Goal: Transaction & Acquisition: Obtain resource

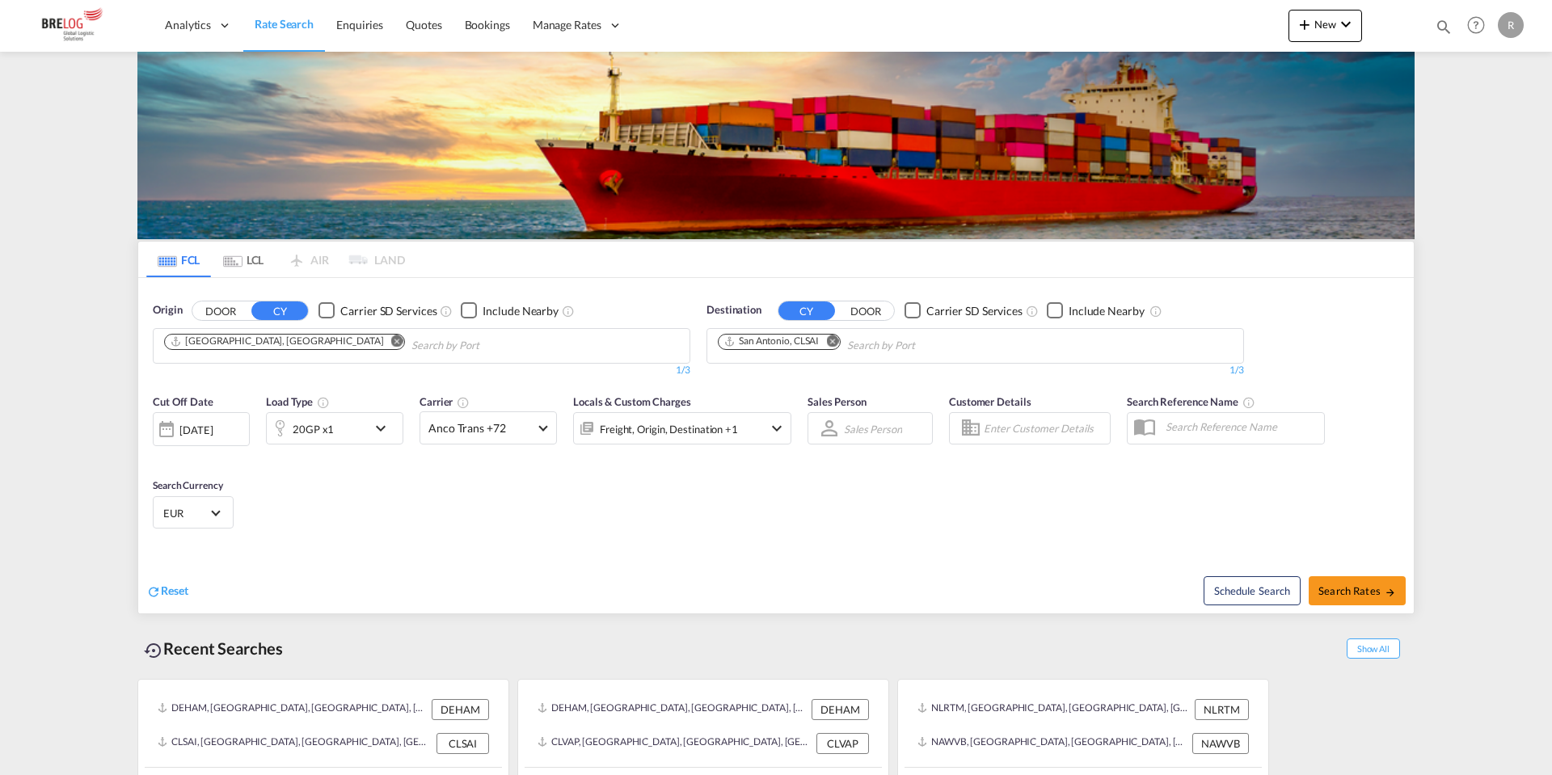
click at [391, 335] on md-icon "Remove" at bounding box center [397, 341] width 12 height 12
click at [357, 162] on body "Analytics Dashboard Rate Search Enquiries Quotes Bookings" at bounding box center [776, 387] width 1552 height 775
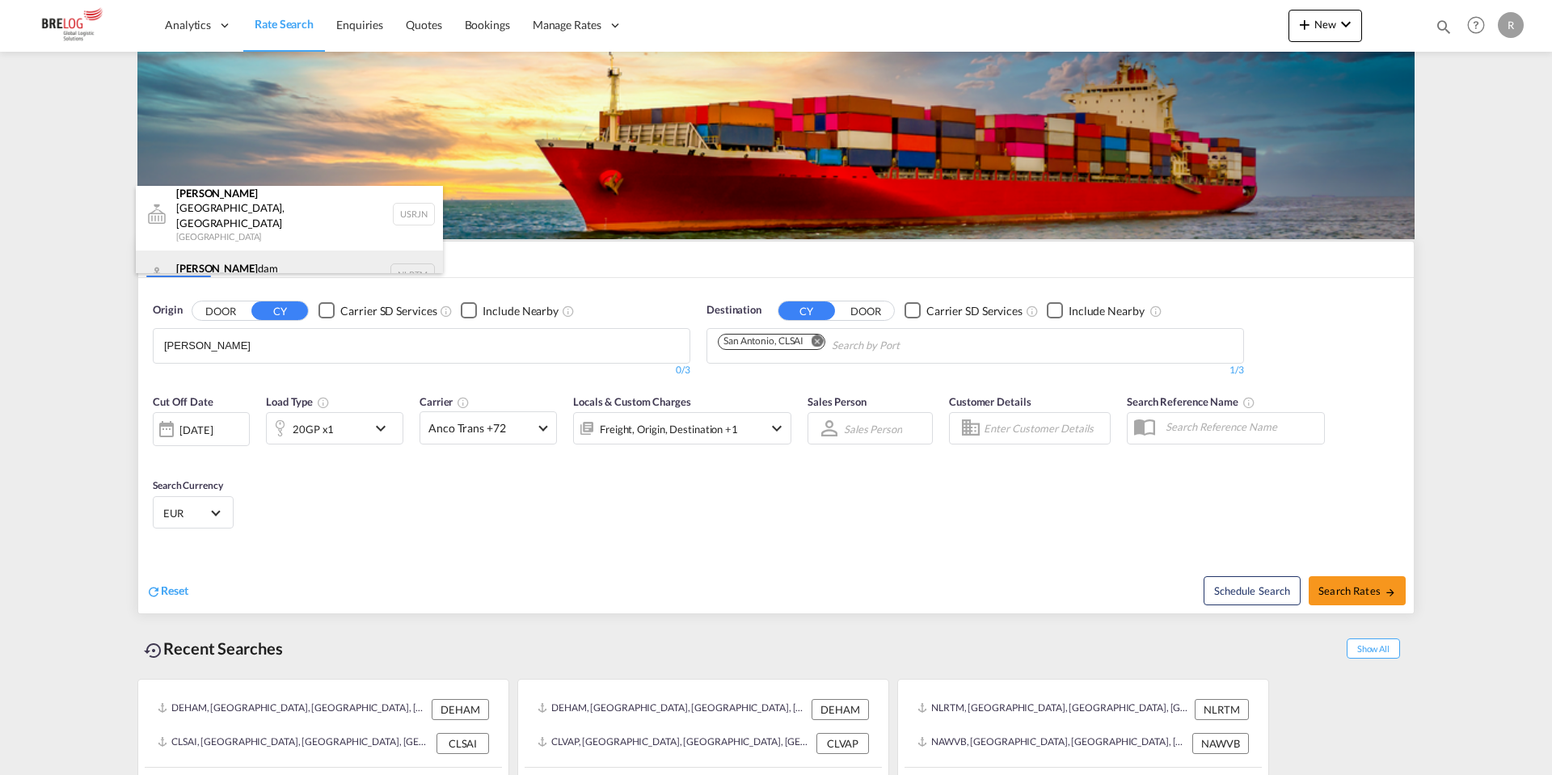
scroll to position [10, 0]
type input "[PERSON_NAME]"
click at [286, 249] on div "[PERSON_NAME] dam [GEOGRAPHIC_DATA] NLRTM" at bounding box center [289, 273] width 307 height 48
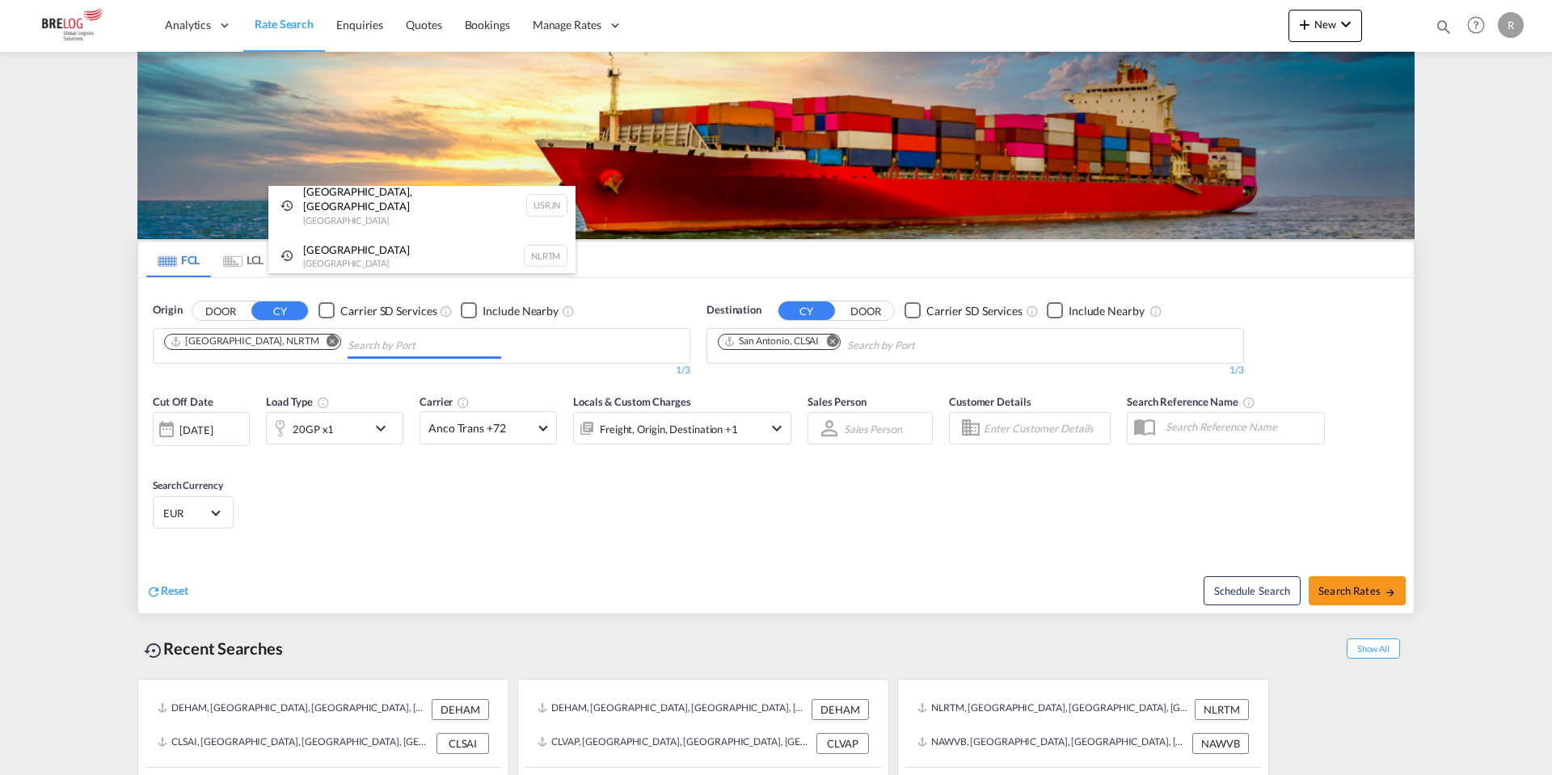
scroll to position [0, 0]
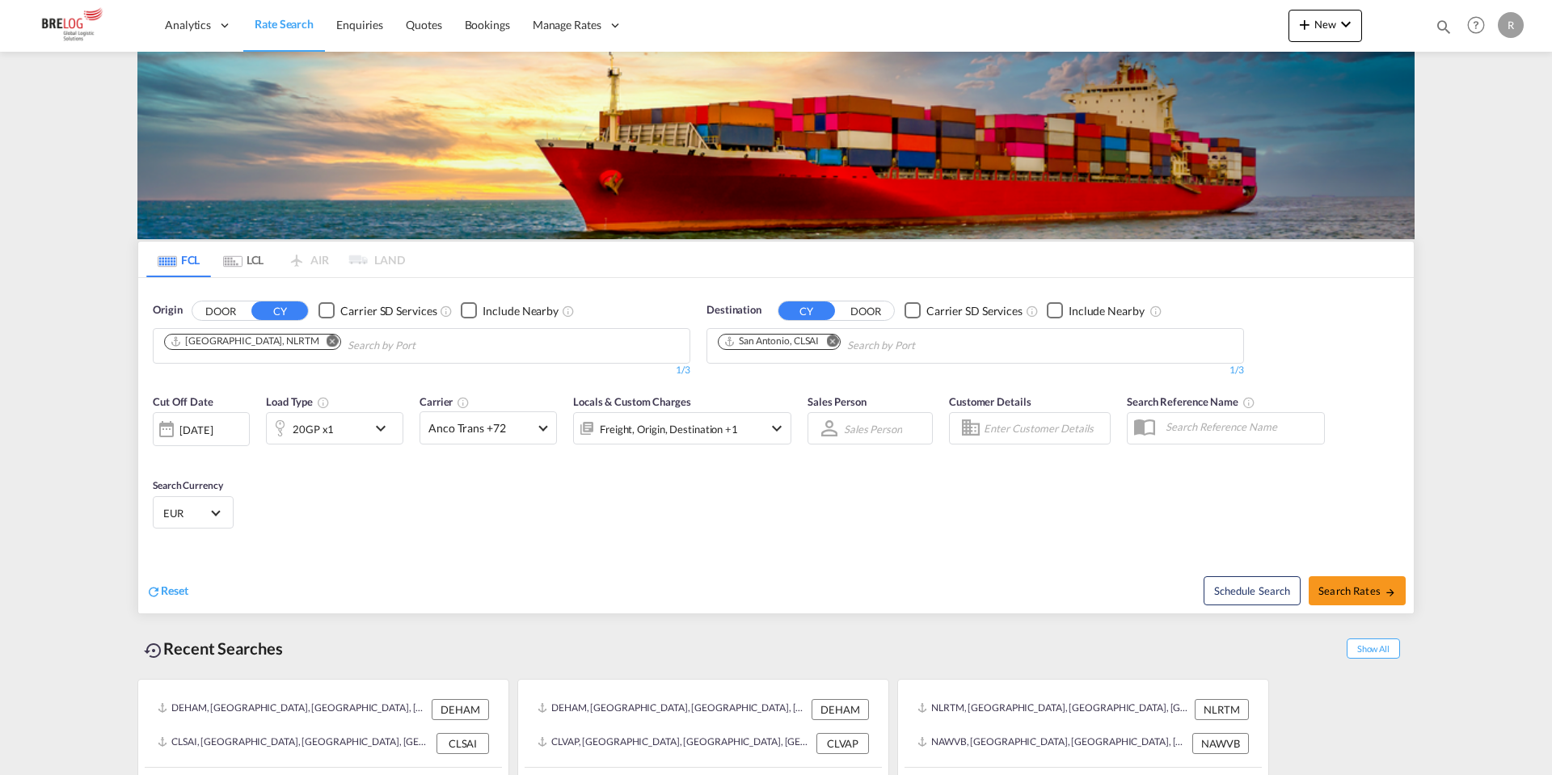
click at [838, 335] on md-icon "Remove" at bounding box center [832, 341] width 12 height 12
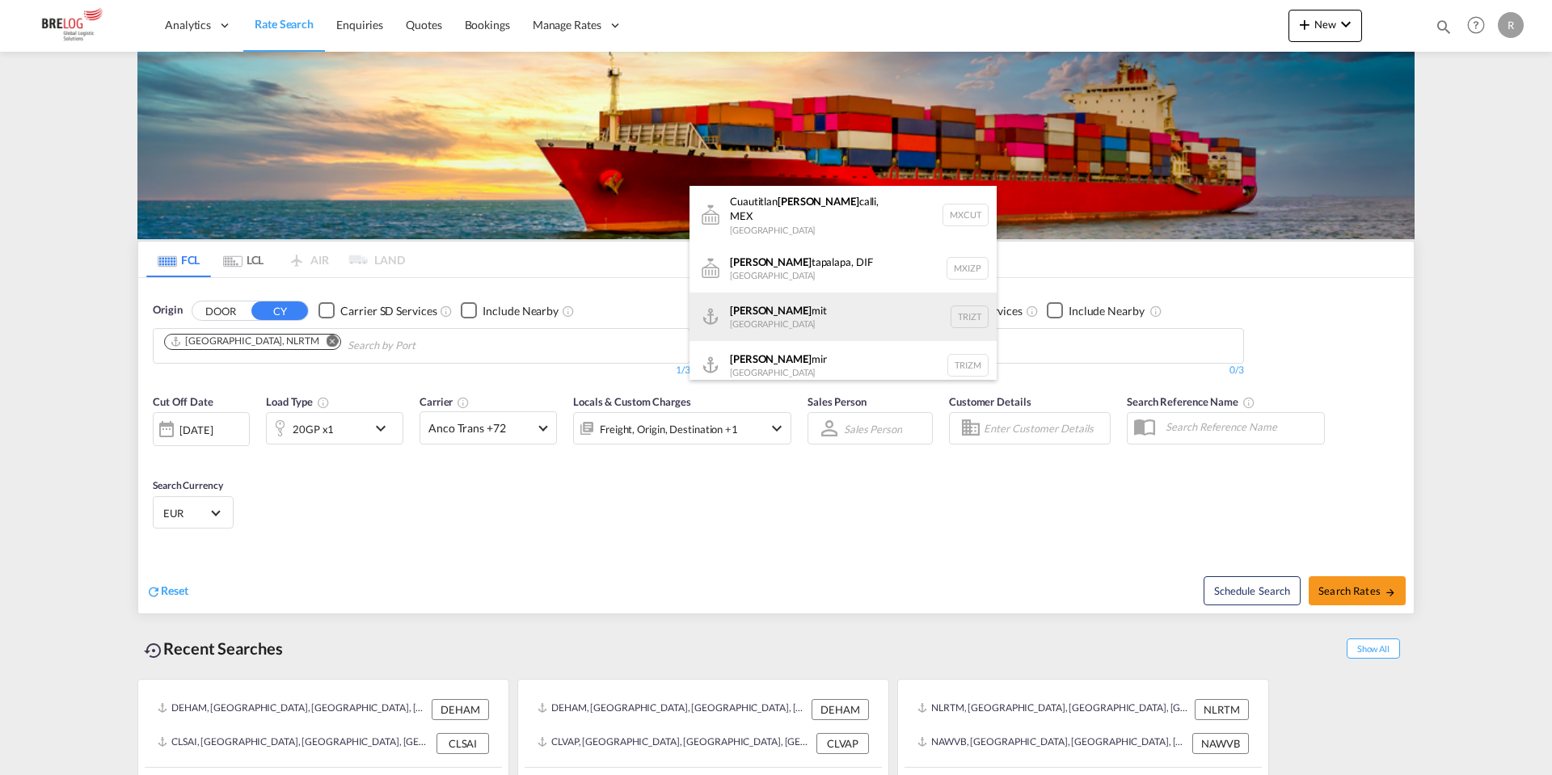
type input "iz"
click at [795, 293] on div "Iz mit Turkey TRIZT" at bounding box center [842, 317] width 307 height 48
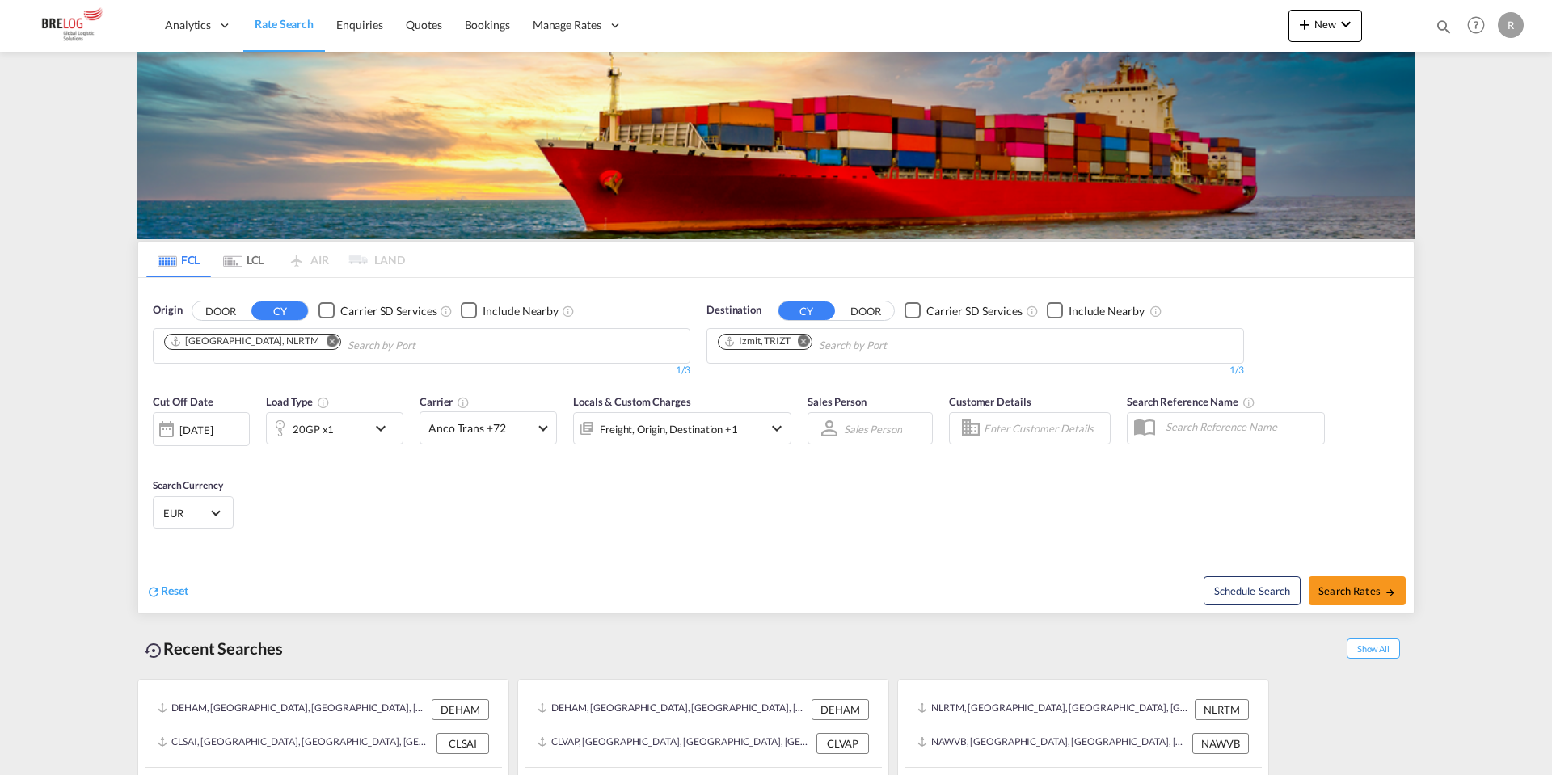
click at [338, 412] on div "20GP x1" at bounding box center [317, 428] width 100 height 32
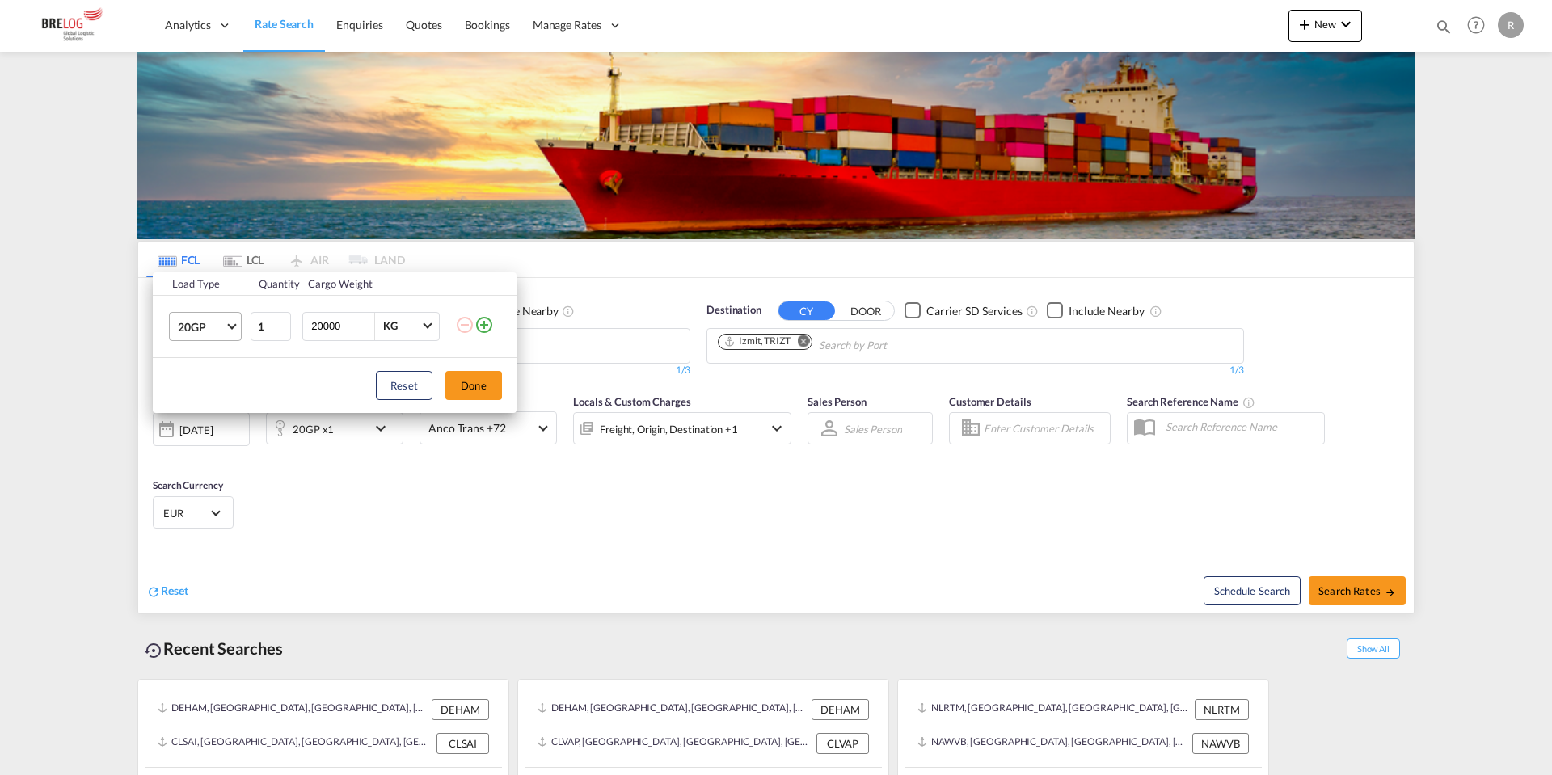
click at [172, 319] on md-select "20GP 20GP 40GP 40HC 45HC 20RE 40RE 40HR 20OT 40OT 20FR 40FR 40NR 20NR 45S 20TK …" at bounding box center [205, 326] width 73 height 29
click at [225, 402] on md-option "40HC" at bounding box center [220, 404] width 110 height 39
drag, startPoint x: 350, startPoint y: 320, endPoint x: 209, endPoint y: 321, distance: 140.6
click at [227, 321] on tr "40HC 1 20000 KG KG" at bounding box center [335, 326] width 364 height 62
type input "5000"
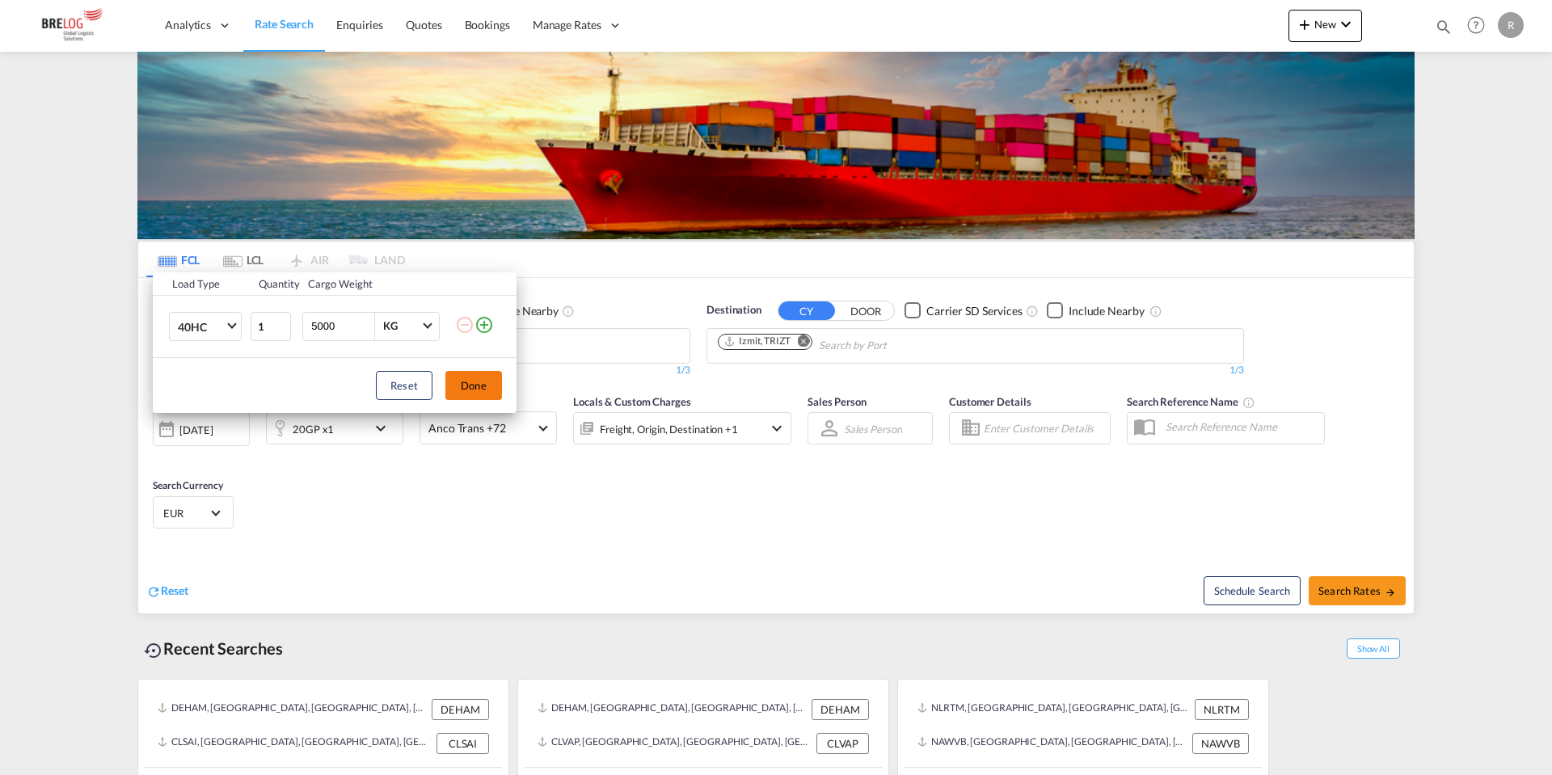
click at [472, 382] on button "Done" at bounding box center [473, 385] width 57 height 29
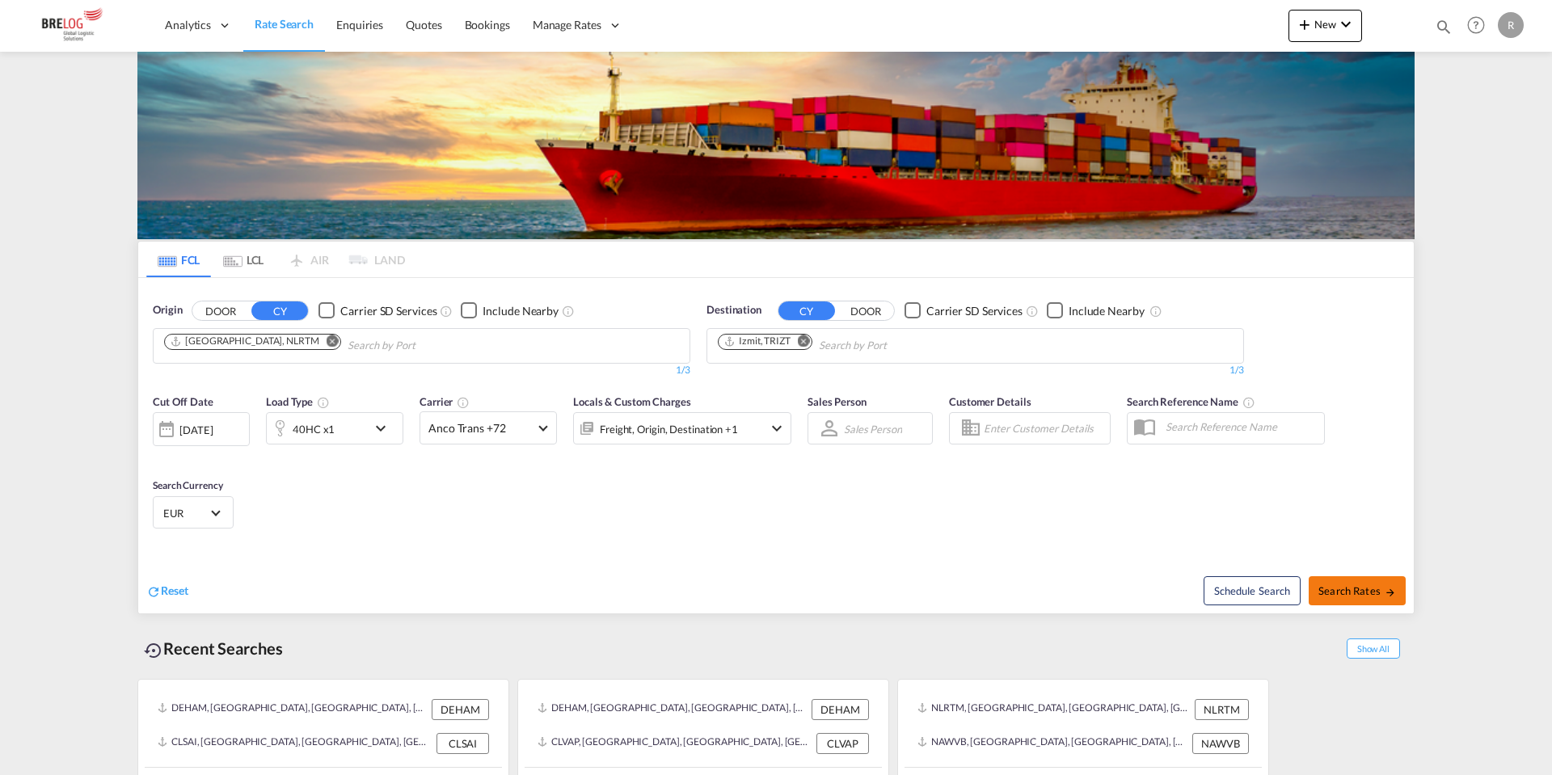
click at [1354, 584] on span "Search Rates" at bounding box center [1357, 590] width 78 height 13
type input "NLRTM to TRIZT / [DATE]"
